Goal: Information Seeking & Learning: Learn about a topic

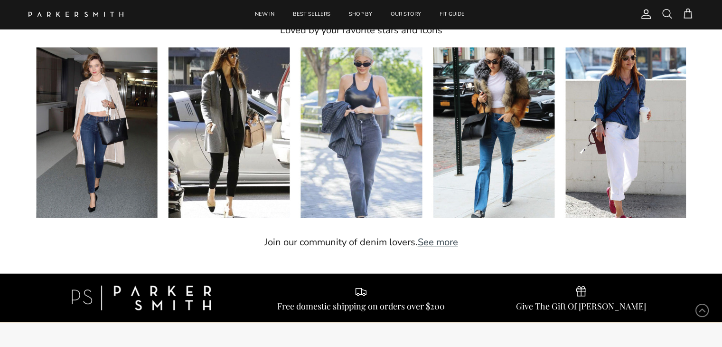
scroll to position [2299, 0]
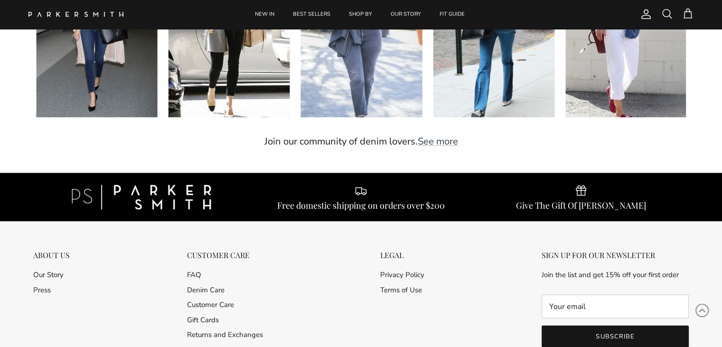
scroll to position [2512, 0]
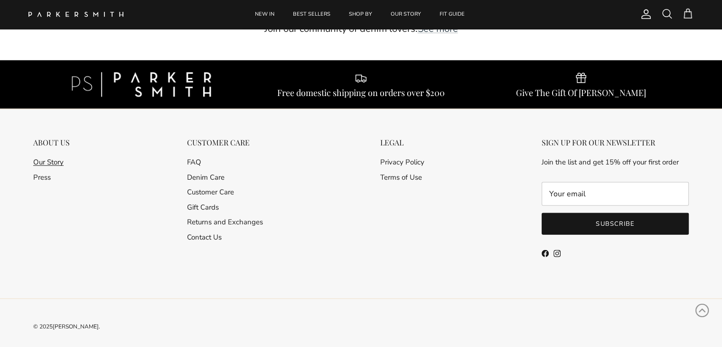
click at [52, 157] on link "Our Story" at bounding box center [48, 161] width 30 height 9
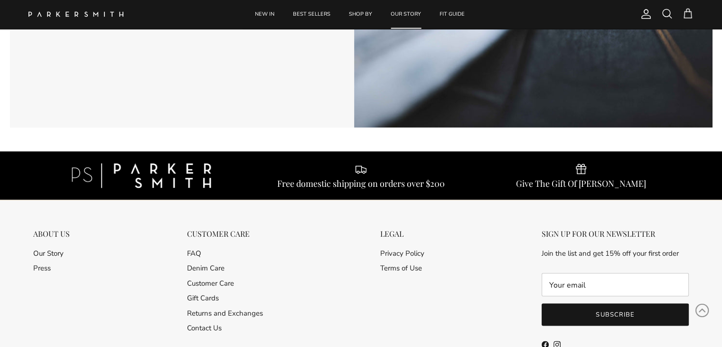
scroll to position [1812, 0]
